Goal: Find specific page/section: Find specific page/section

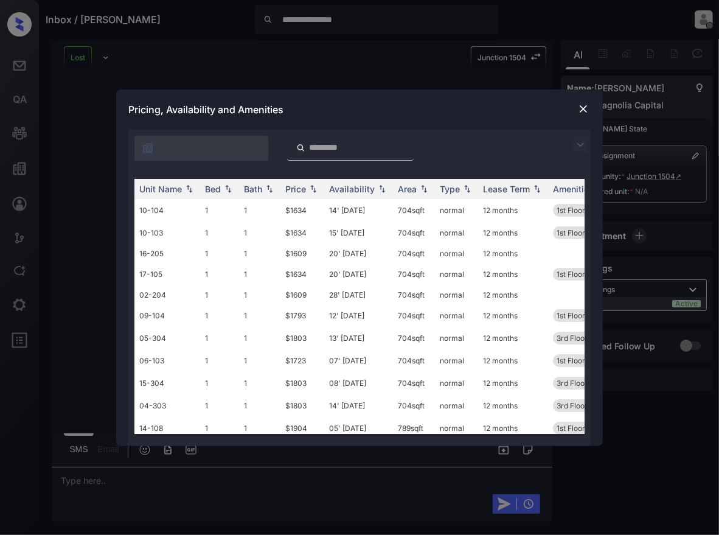
click at [582, 109] on img at bounding box center [583, 109] width 12 height 12
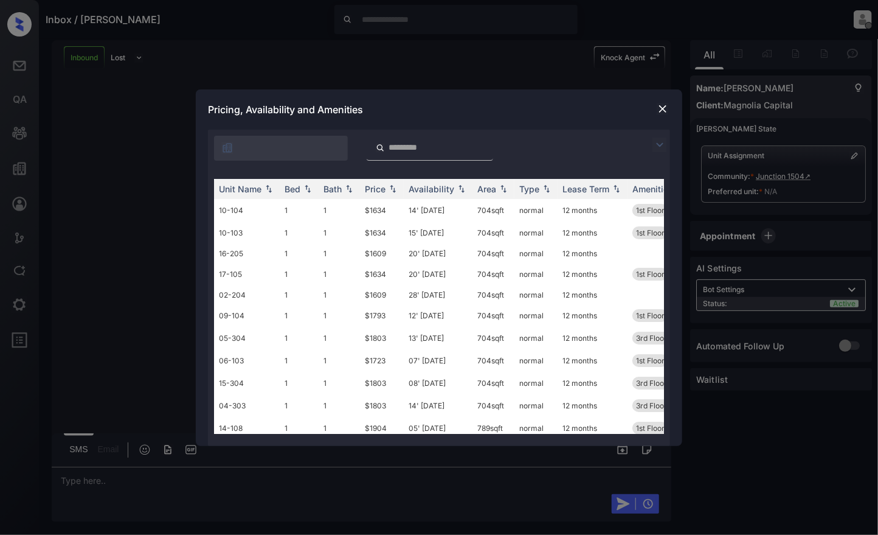
click at [665, 112] on img at bounding box center [663, 109] width 12 height 12
